Goal: Transaction & Acquisition: Book appointment/travel/reservation

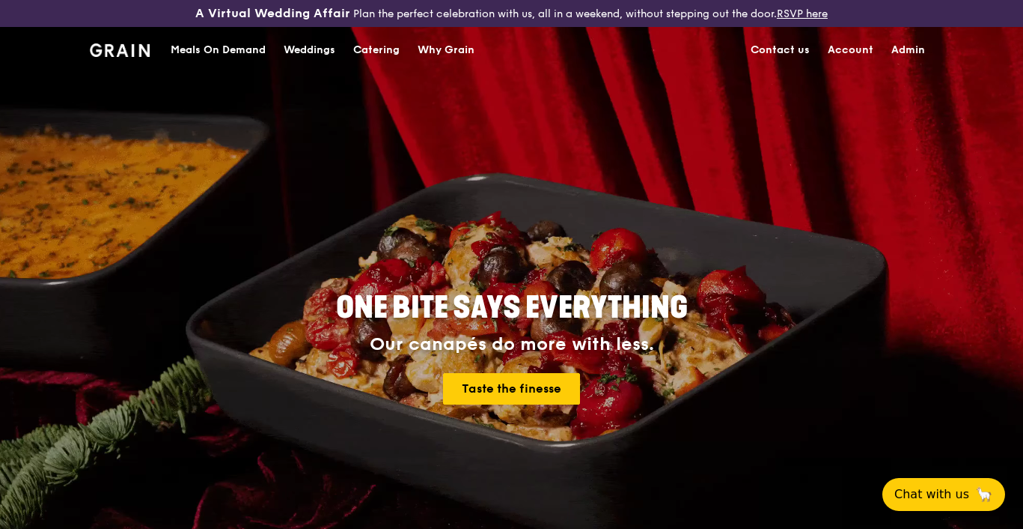
click at [364, 49] on div "Catering" at bounding box center [376, 50] width 46 height 45
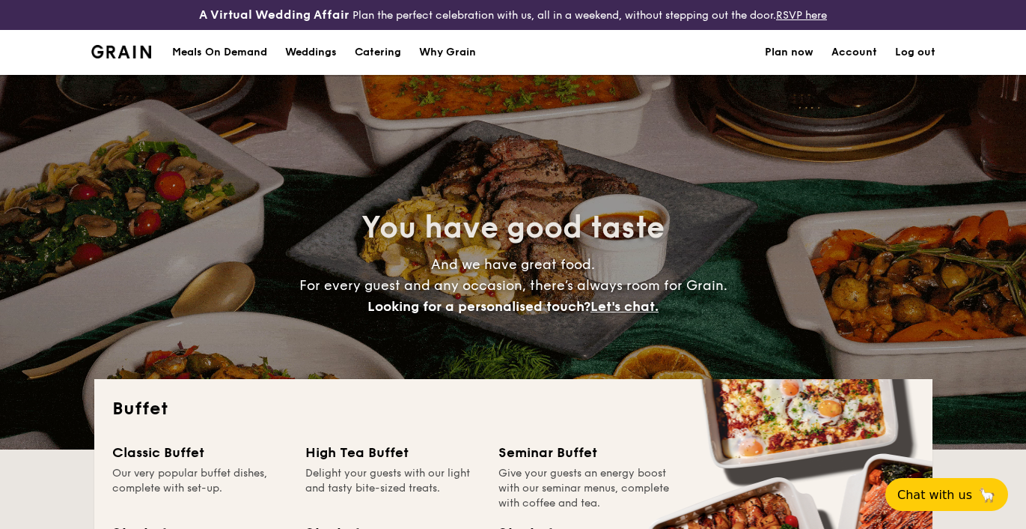
select select
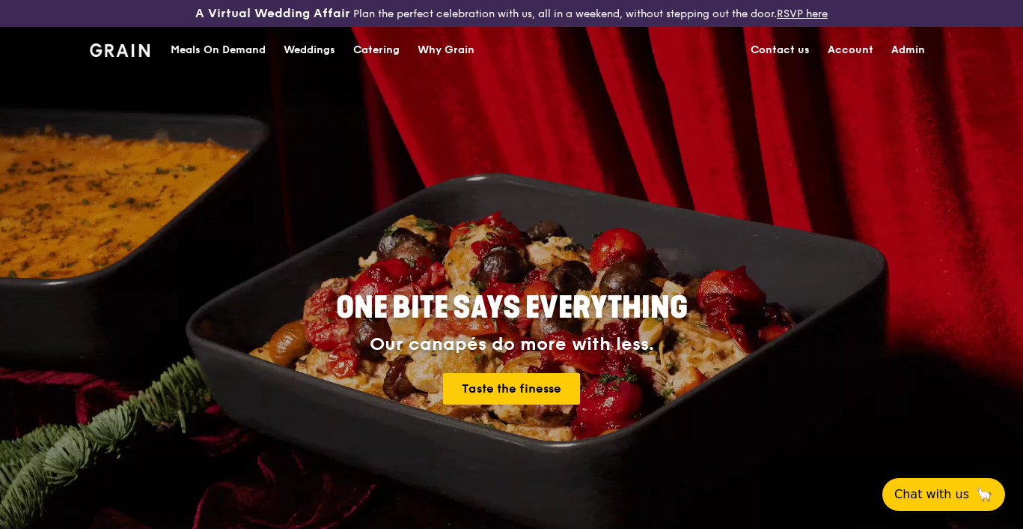
click at [380, 52] on div "Catering" at bounding box center [376, 50] width 46 height 45
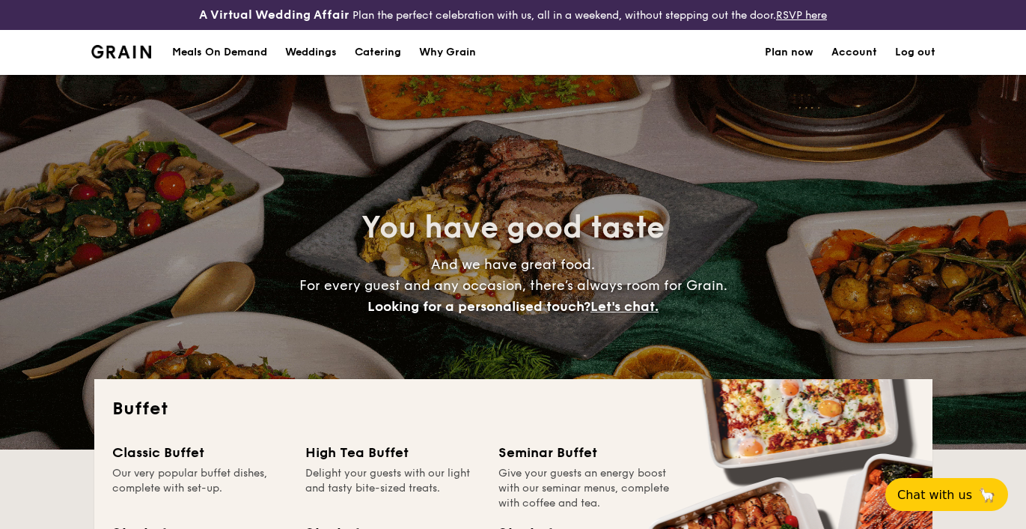
select select
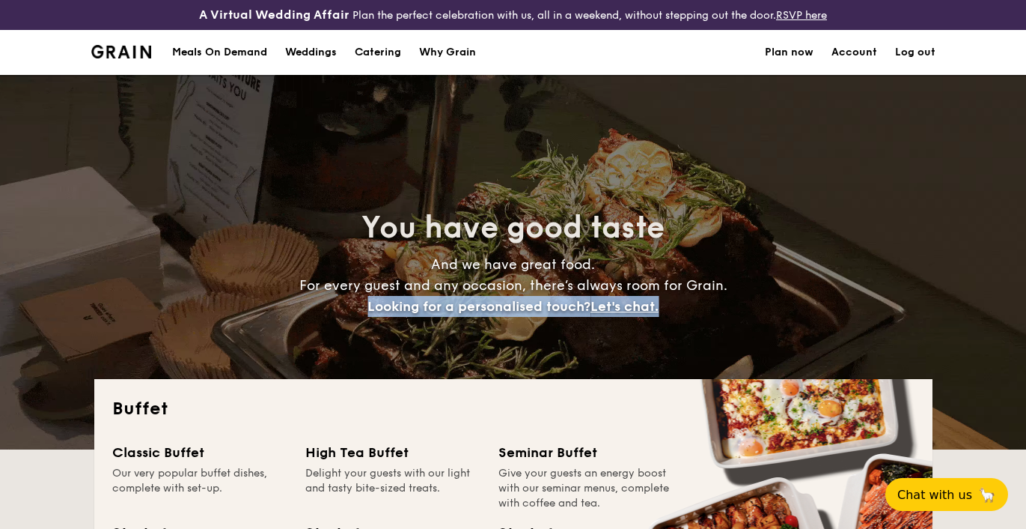
drag, startPoint x: 352, startPoint y: 306, endPoint x: 705, endPoint y: 302, distance: 353.4
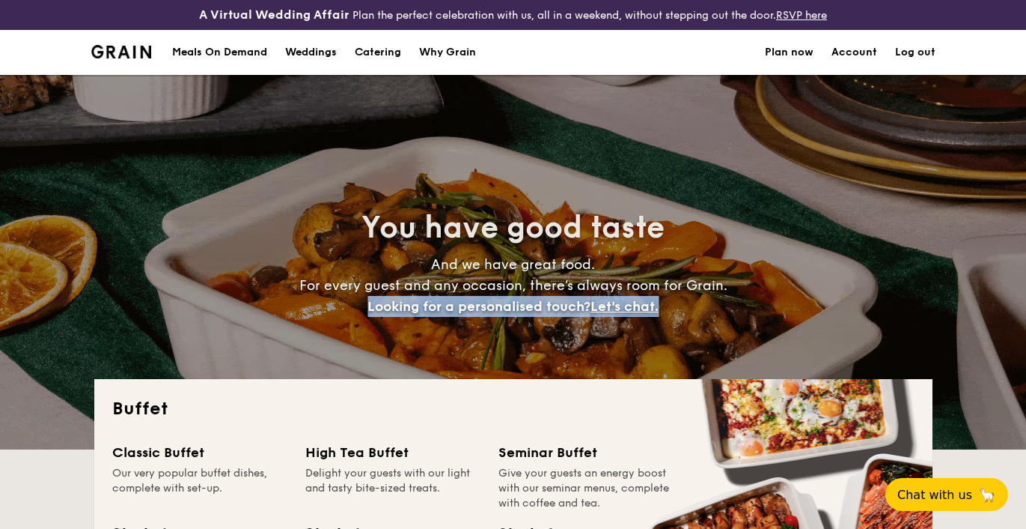
click at [705, 302] on h4 "And we have great food. For every guest and any occasion, there’s always room f…" at bounding box center [513, 285] width 670 height 63
copy h4 "Looking for a personalised touch? Let's chat."
